Goal: Task Accomplishment & Management: Manage account settings

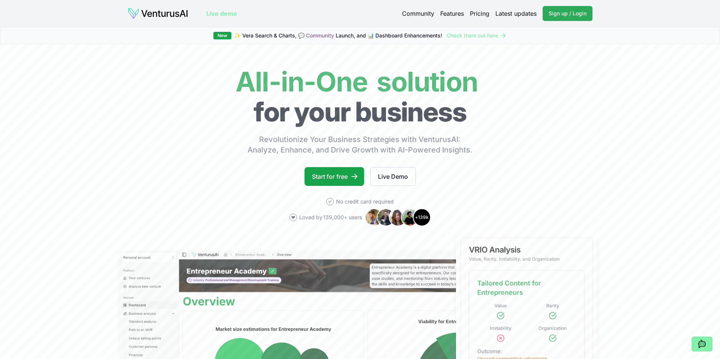
click at [563, 17] on link "Sign up / Login Login" at bounding box center [567, 13] width 50 height 15
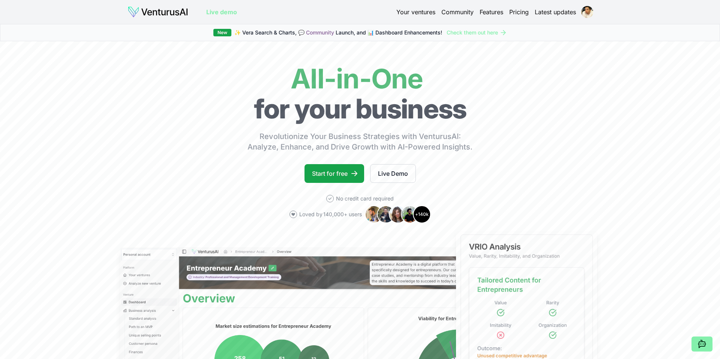
click at [400, 10] on link "Your ventures" at bounding box center [415, 11] width 39 height 9
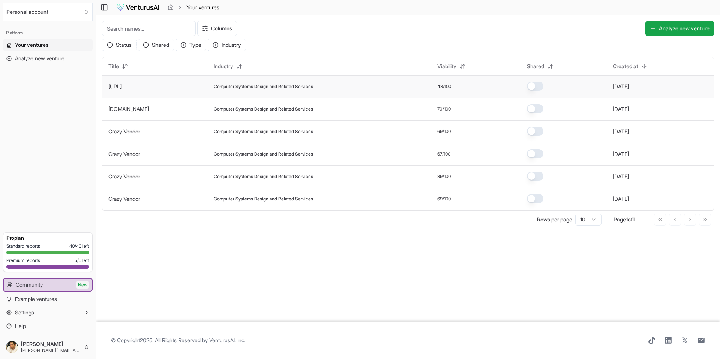
click at [316, 84] on div "Computer Systems Design and Related Services" at bounding box center [319, 87] width 211 height 6
click at [285, 85] on span "Computer Systems Design and Related Services" at bounding box center [263, 87] width 99 height 6
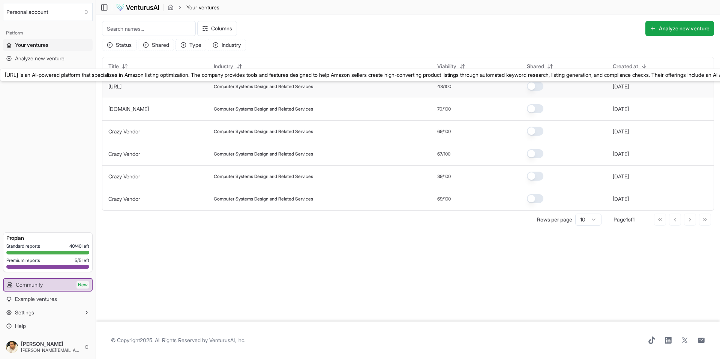
click at [114, 89] on link "flowin.ai" at bounding box center [114, 86] width 13 height 6
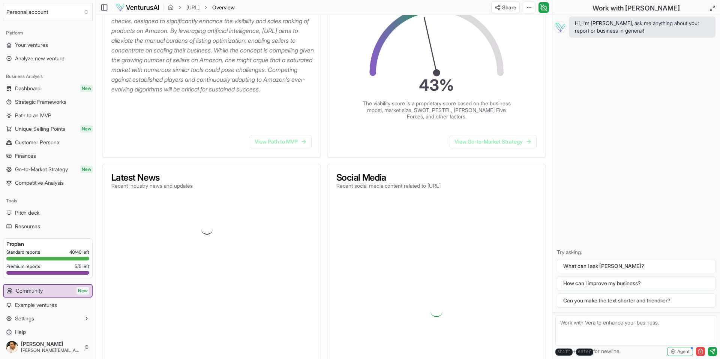
scroll to position [198, 0]
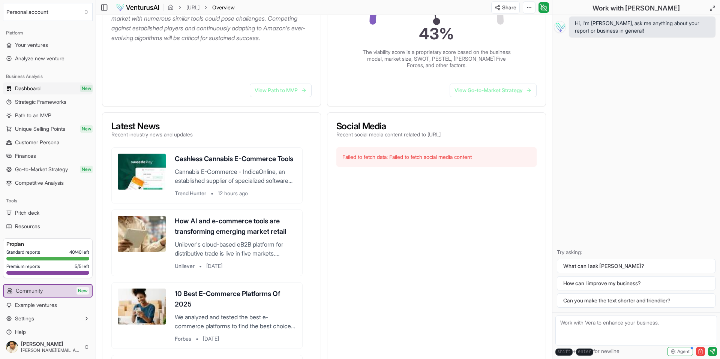
click at [35, 93] on link "Dashboard New" at bounding box center [48, 88] width 90 height 12
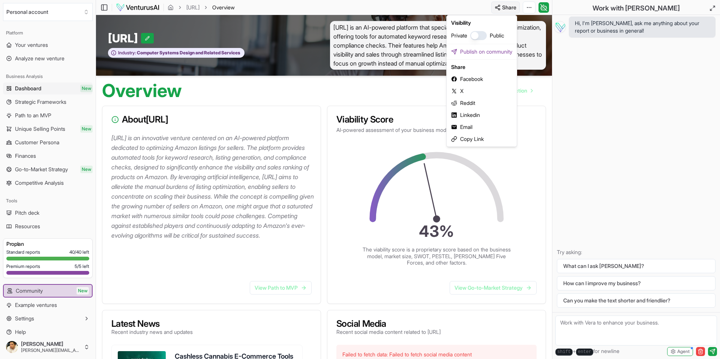
scroll to position [0, 0]
click at [503, 10] on html "We value your privacy We use cookies to enhance your browsing experience, serve…" at bounding box center [360, 179] width 720 height 359
click at [282, 3] on html "We value your privacy We use cookies to enhance your browsing experience, serve…" at bounding box center [360, 179] width 720 height 359
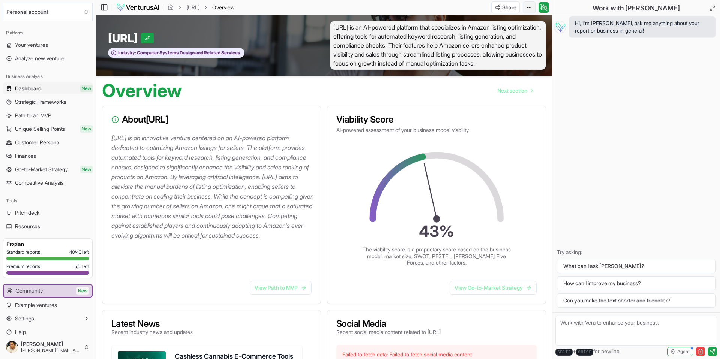
click at [534, 10] on html "We value your privacy We use cookies to enhance your browsing experience, serve…" at bounding box center [360, 179] width 720 height 359
click at [497, 38] on div "Download PDF" at bounding box center [500, 35] width 61 height 12
click at [41, 316] on button "Settings" at bounding box center [48, 319] width 90 height 12
click at [39, 317] on button "Settings" at bounding box center [48, 319] width 90 height 12
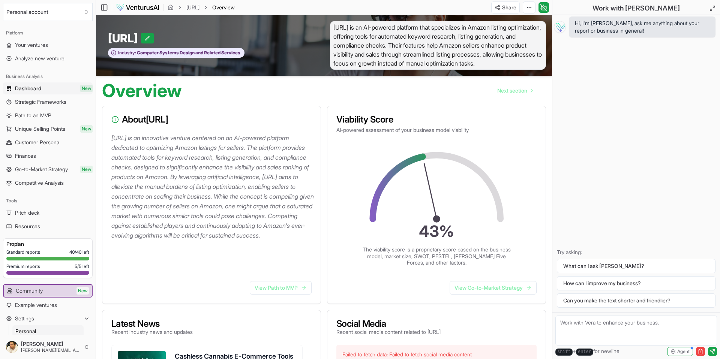
click at [31, 328] on span "Personal" at bounding box center [25, 331] width 21 height 7
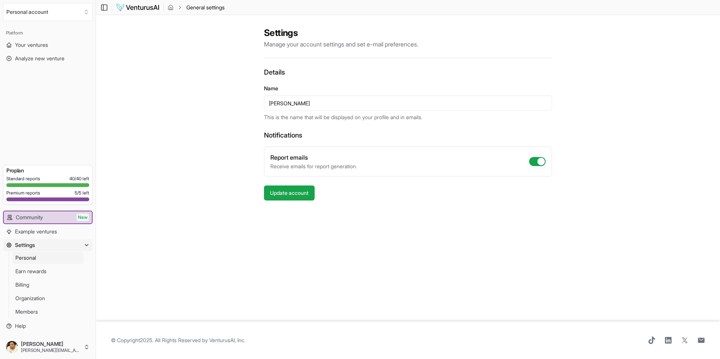
drag, startPoint x: 68, startPoint y: 277, endPoint x: 63, endPoint y: 278, distance: 4.7
click at [68, 277] on link "Earn rewards" at bounding box center [47, 271] width 71 height 12
click at [57, 279] on link "Billing" at bounding box center [47, 285] width 71 height 12
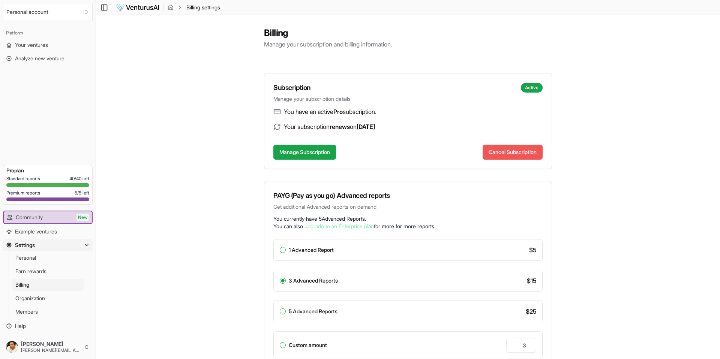
click at [494, 153] on button "Cancel Subscription" at bounding box center [512, 152] width 60 height 15
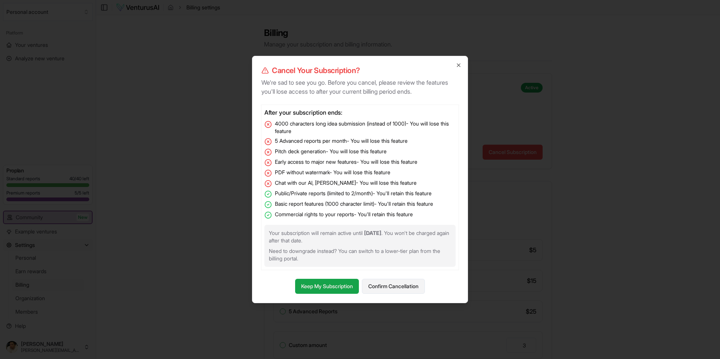
click at [378, 287] on button "Confirm Cancellation" at bounding box center [393, 286] width 63 height 15
